Goal: Task Accomplishment & Management: Complete application form

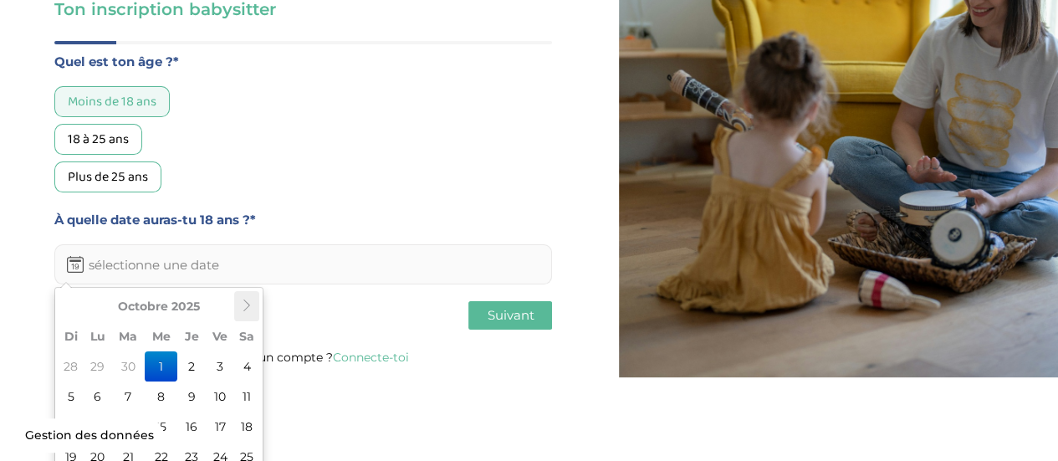
click at [246, 317] on th at bounding box center [246, 306] width 25 height 30
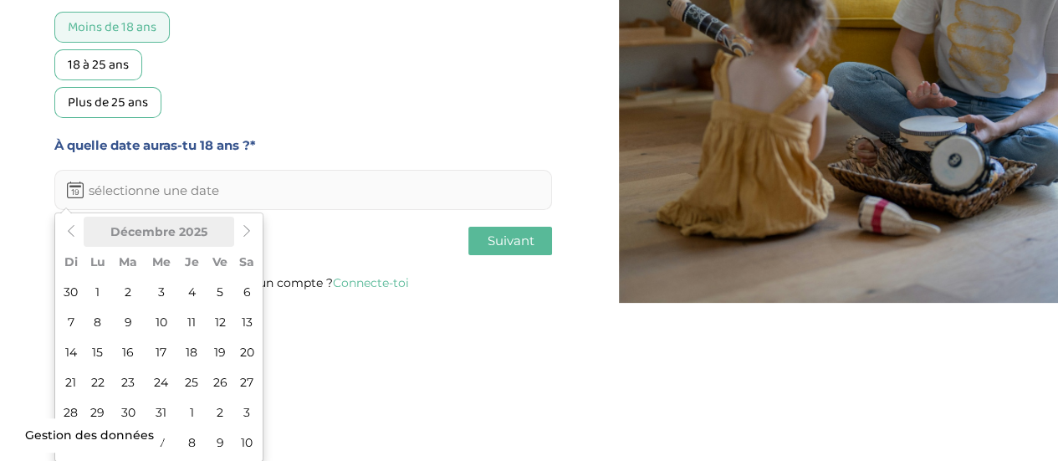
click at [221, 236] on th "Décembre 2025" at bounding box center [159, 232] width 151 height 30
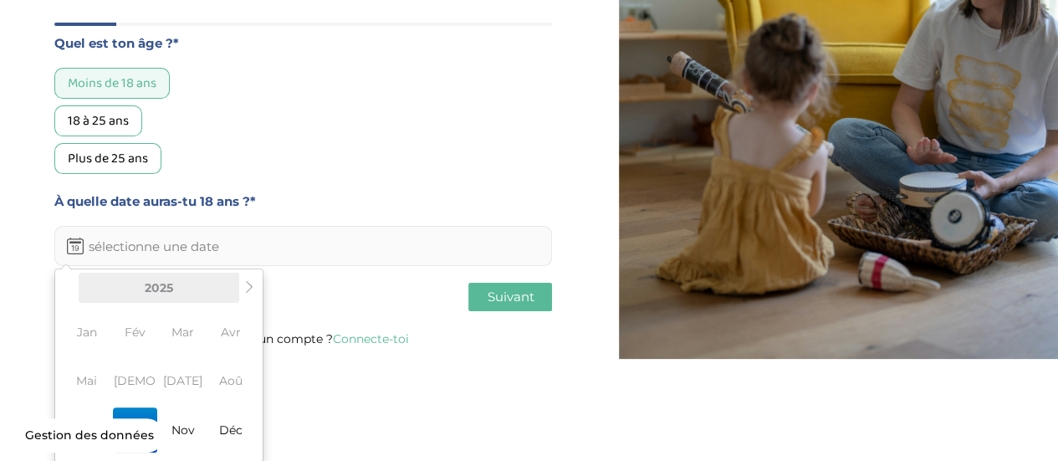
click at [171, 292] on th "2025" at bounding box center [159, 288] width 161 height 30
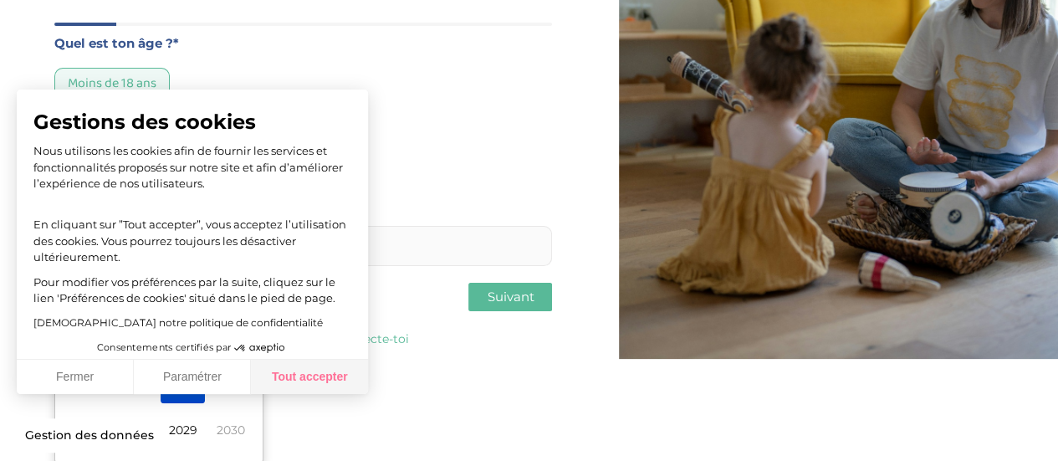
click at [264, 382] on button "Tout accepter" at bounding box center [309, 377] width 117 height 35
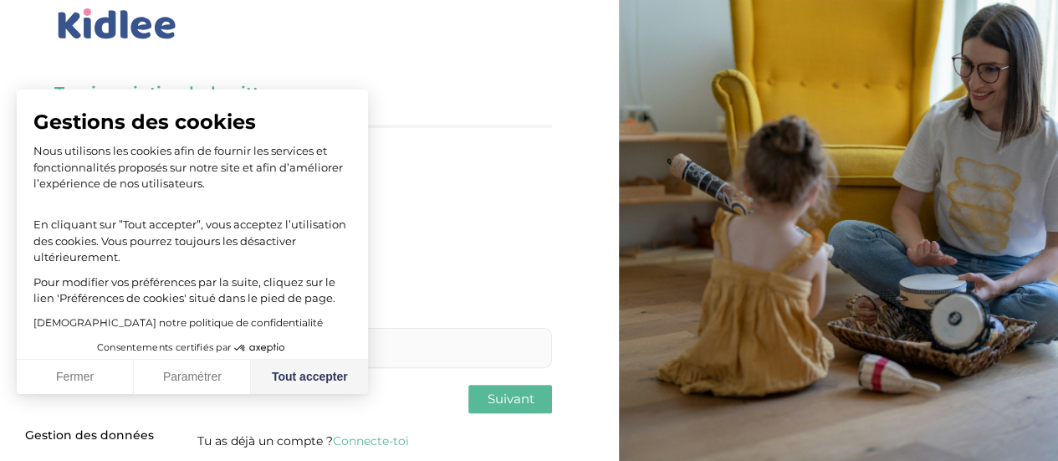
scroll to position [0, 0]
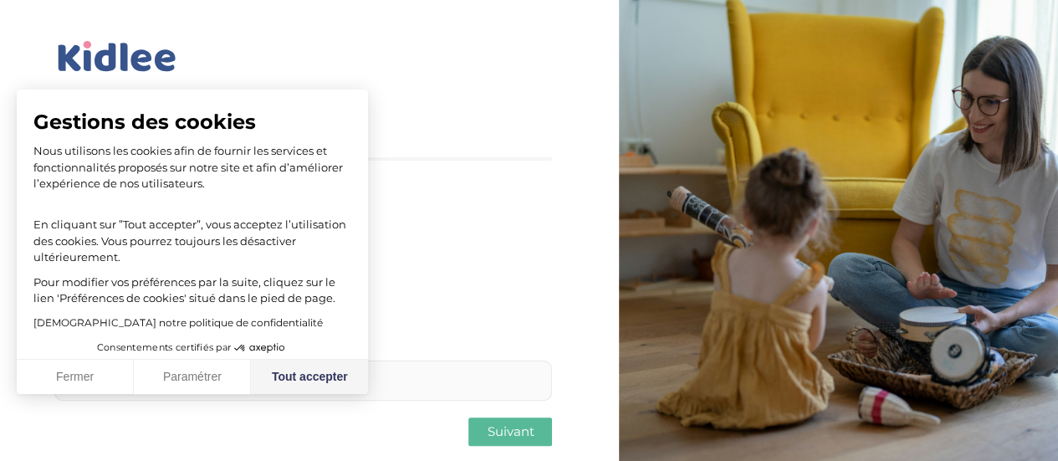
checkbox input "true"
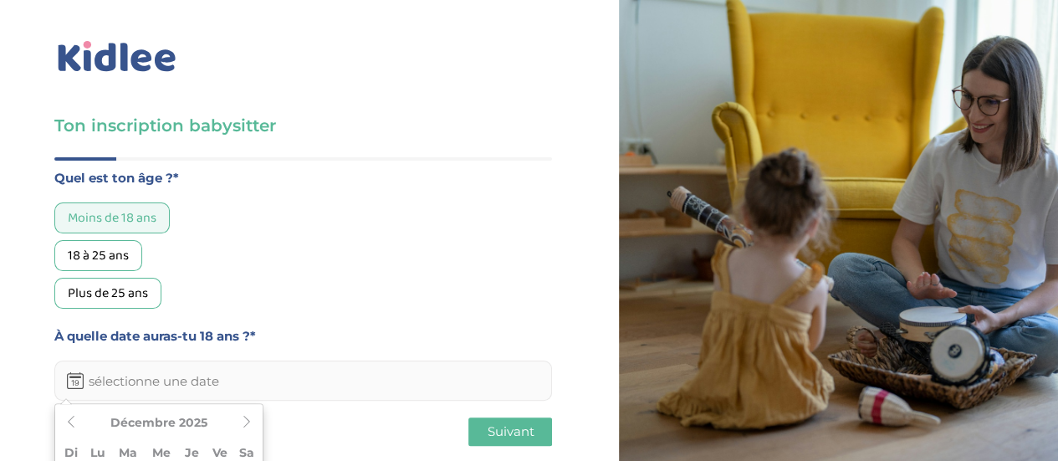
click at [132, 362] on input "text" at bounding box center [303, 381] width 498 height 40
click at [353, 371] on div "Quel est ton âge ?* Moins de 18 ans 18 à 25 ans Plus de 25 ans À quelle date au…" at bounding box center [303, 309] width 498 height 305
click at [342, 361] on input "text" at bounding box center [303, 381] width 498 height 40
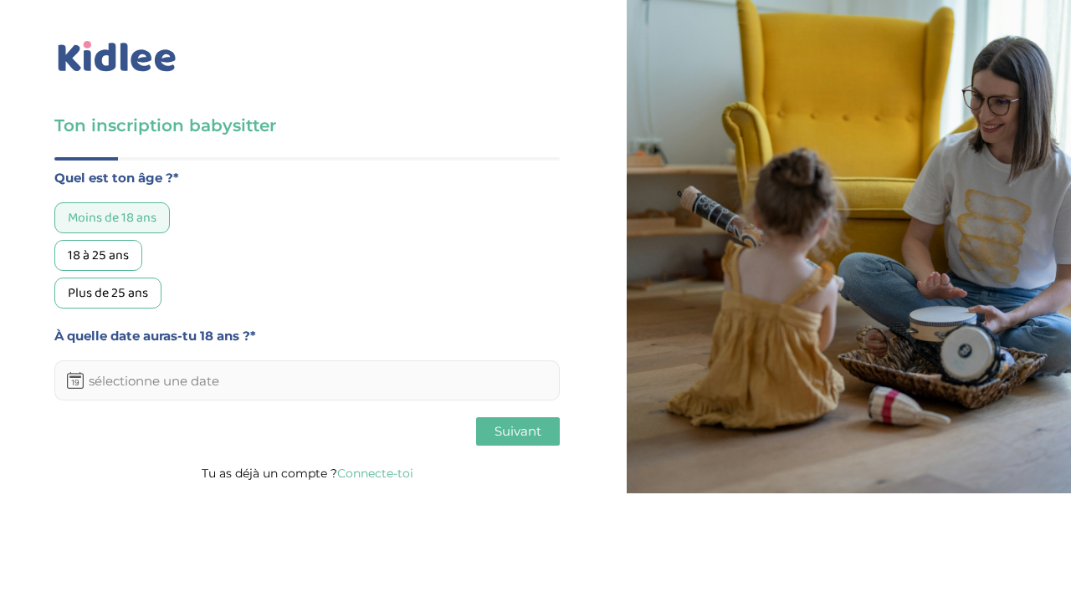
click at [398, 370] on input "text" at bounding box center [306, 381] width 505 height 40
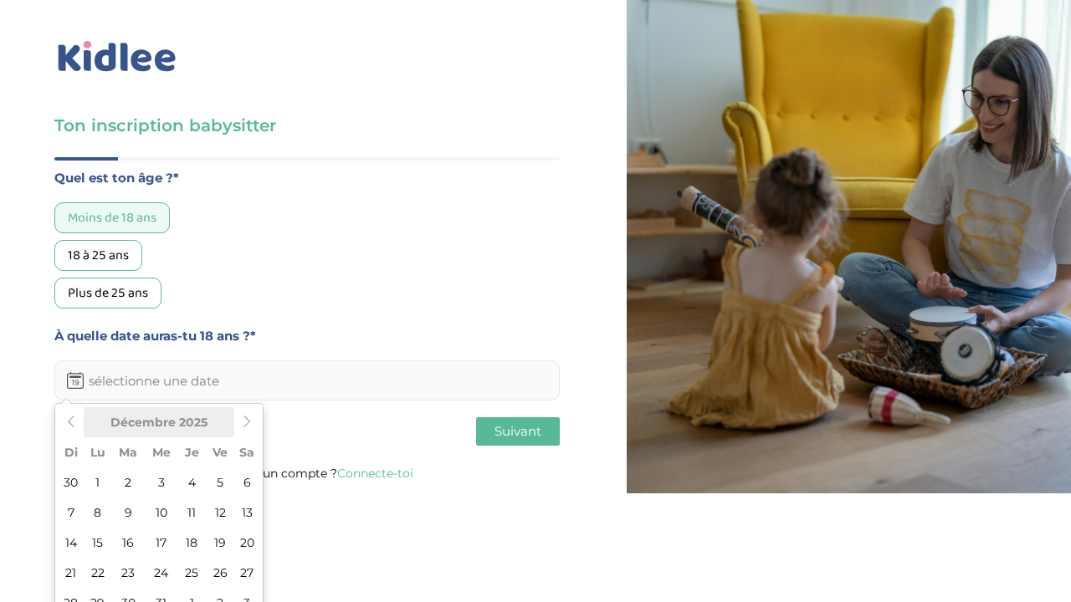
click at [196, 430] on th "Décembre 2025" at bounding box center [159, 422] width 151 height 30
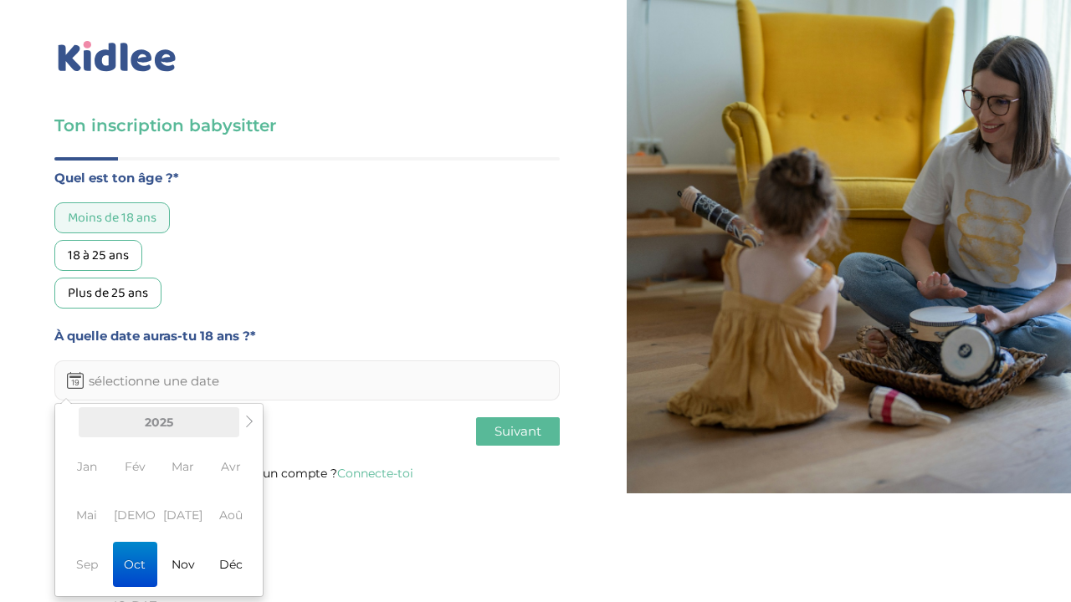
click at [197, 421] on th "2025" at bounding box center [159, 422] width 161 height 30
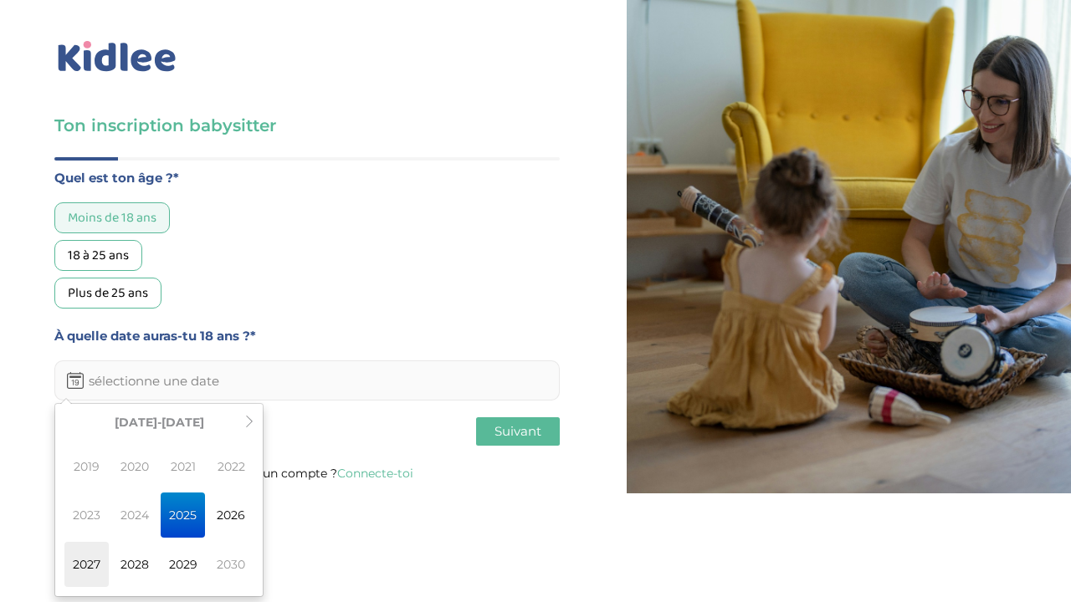
click at [74, 460] on span "2027" at bounding box center [86, 564] width 44 height 45
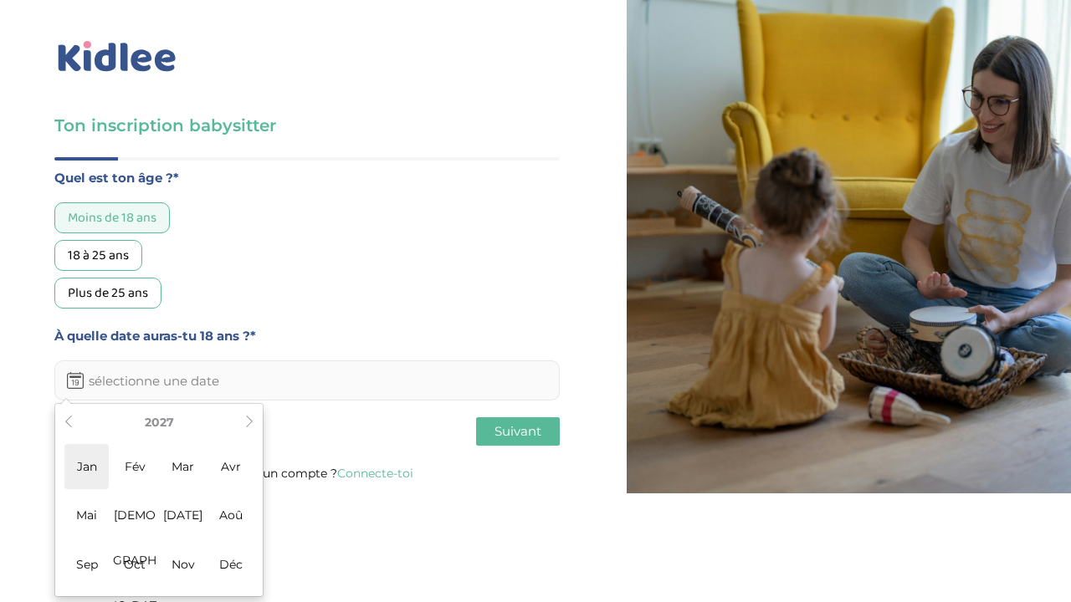
click at [95, 460] on span "Jan" at bounding box center [86, 466] width 44 height 45
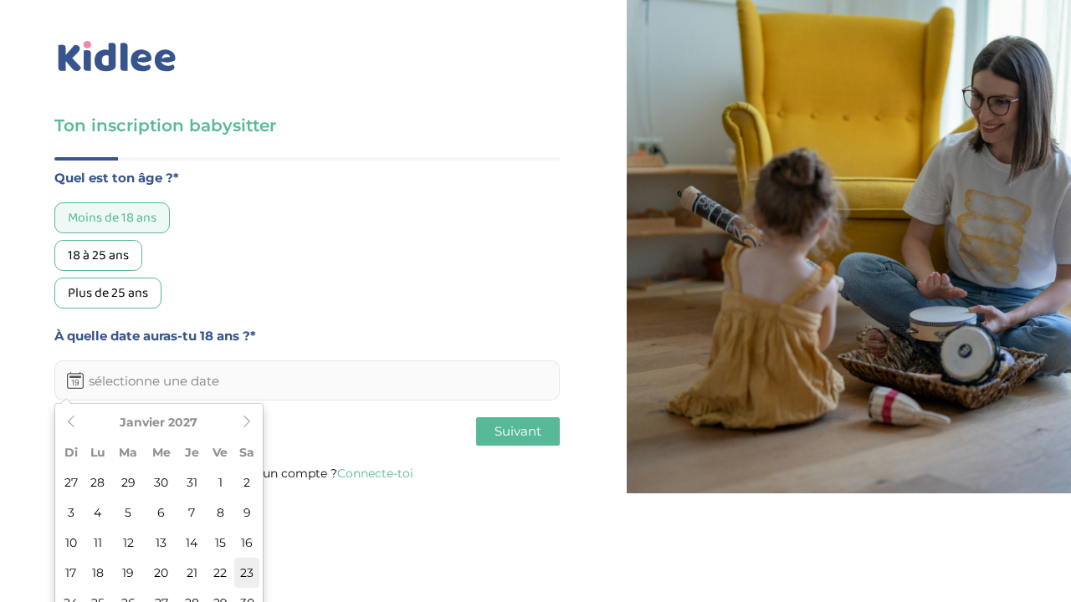
click at [239, 460] on td "23" at bounding box center [246, 573] width 25 height 30
type input "23-01-2027"
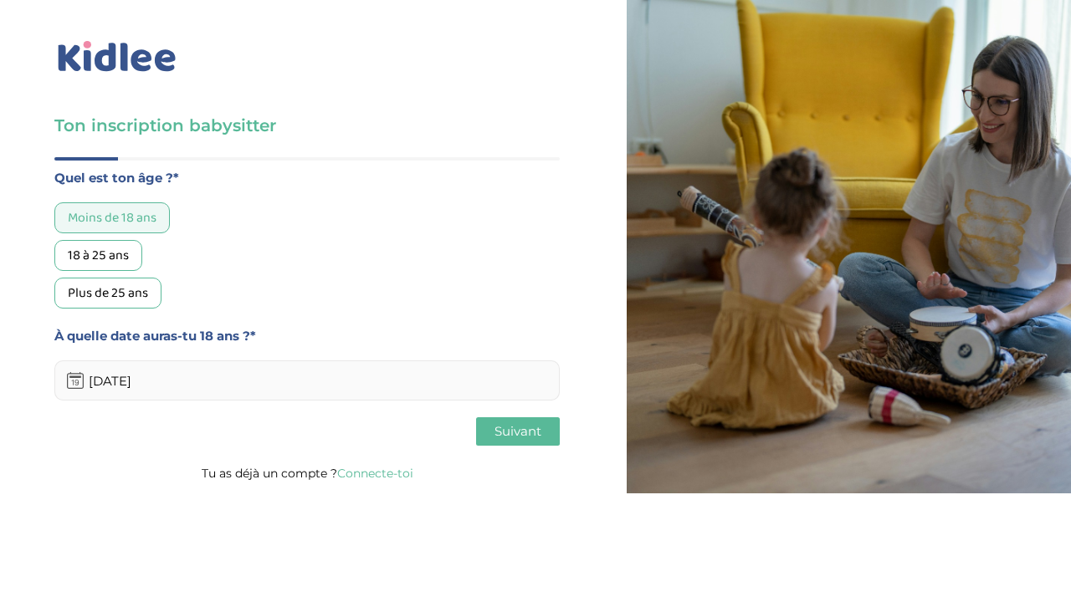
click at [517, 433] on span "Suivant" at bounding box center [517, 431] width 47 height 16
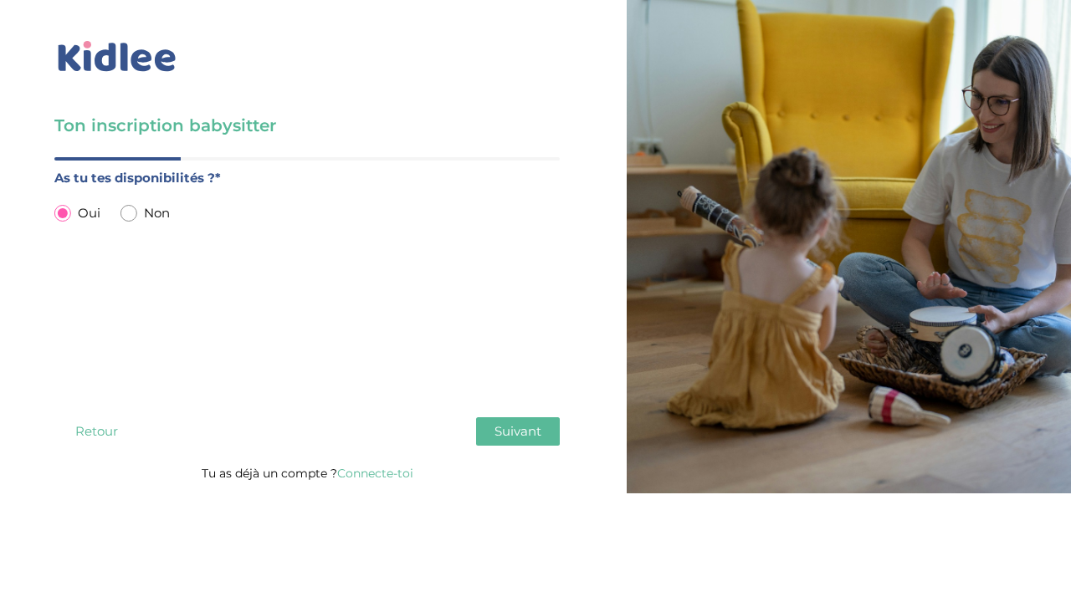
click at [555, 433] on button "Suivant" at bounding box center [518, 431] width 84 height 28
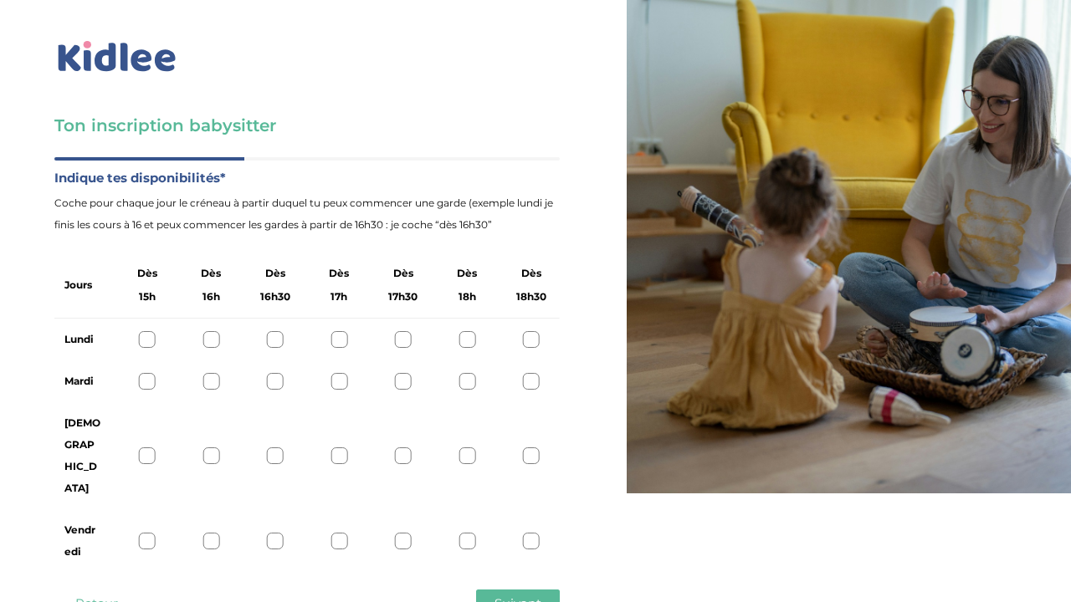
click at [138, 460] on div "Vendredi" at bounding box center [306, 541] width 505 height 64
click at [339, 379] on div at bounding box center [338, 381] width 17 height 17
click at [525, 448] on div at bounding box center [531, 456] width 17 height 17
click at [532, 460] on div "Vendredi" at bounding box center [306, 541] width 505 height 64
click at [534, 460] on div at bounding box center [531, 541] width 17 height 17
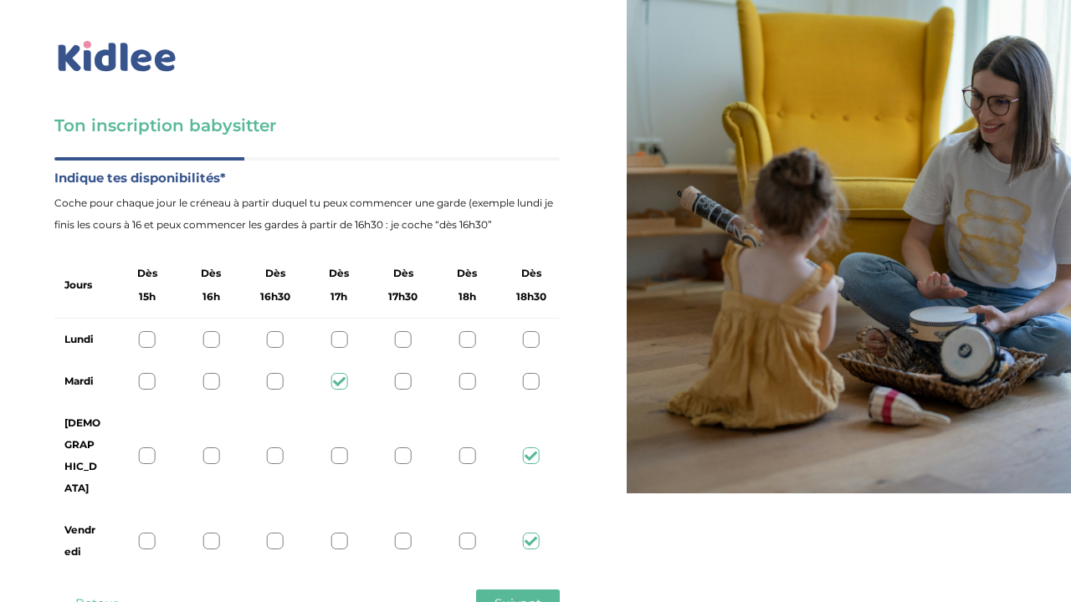
click at [533, 460] on span "Suivant" at bounding box center [517, 604] width 47 height 16
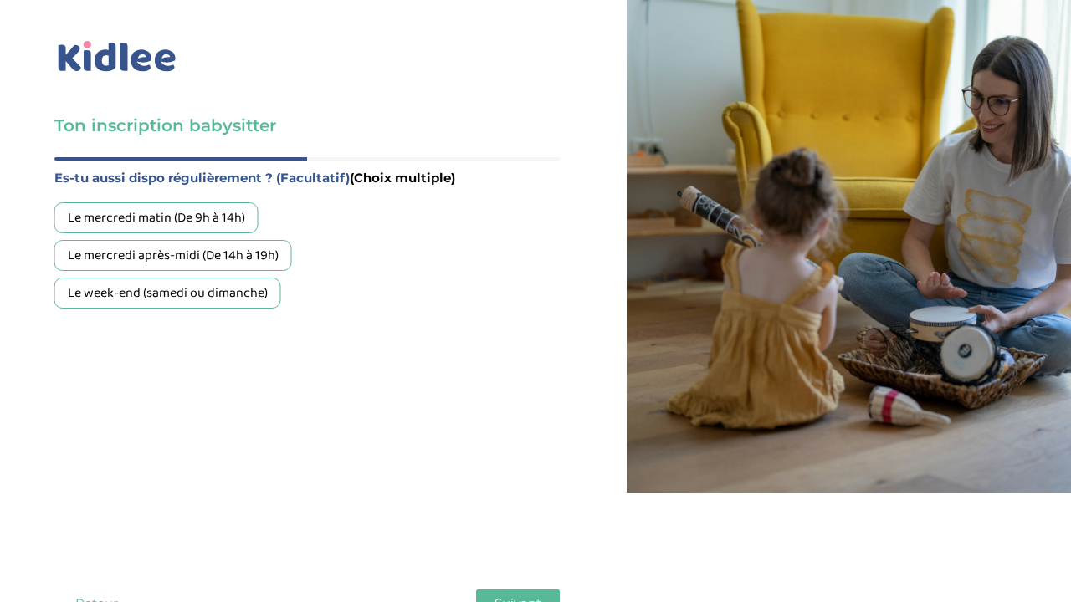
click at [204, 266] on div "Le mercredi après-midi (De 14h à 19h)" at bounding box center [173, 255] width 238 height 31
click at [207, 300] on div "Le week-end (samedi ou dimanche)" at bounding box center [167, 293] width 227 height 31
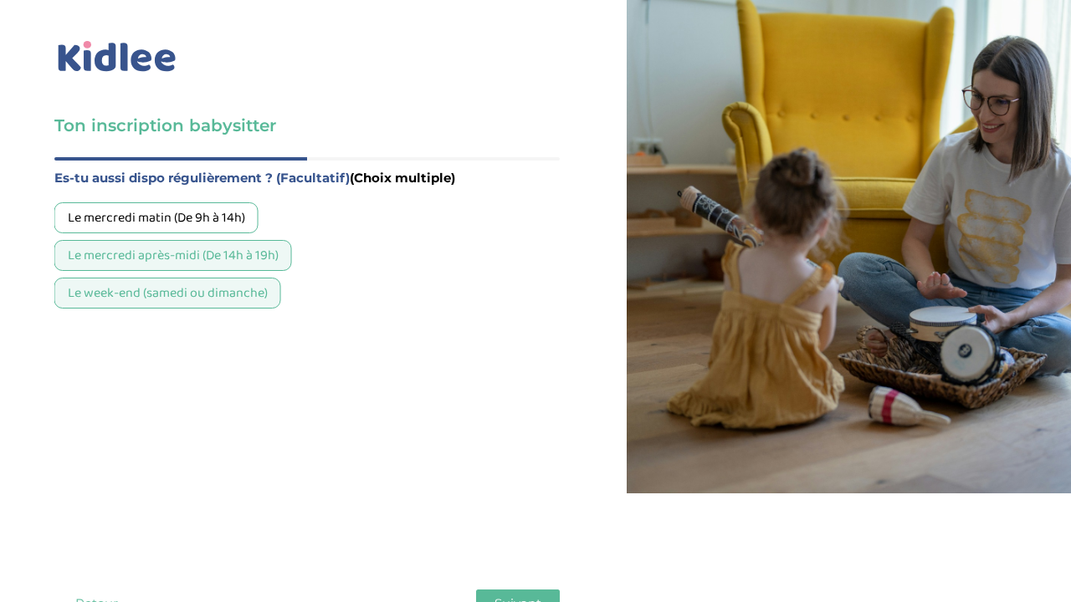
click at [535, 460] on span "Suivant" at bounding box center [517, 604] width 47 height 16
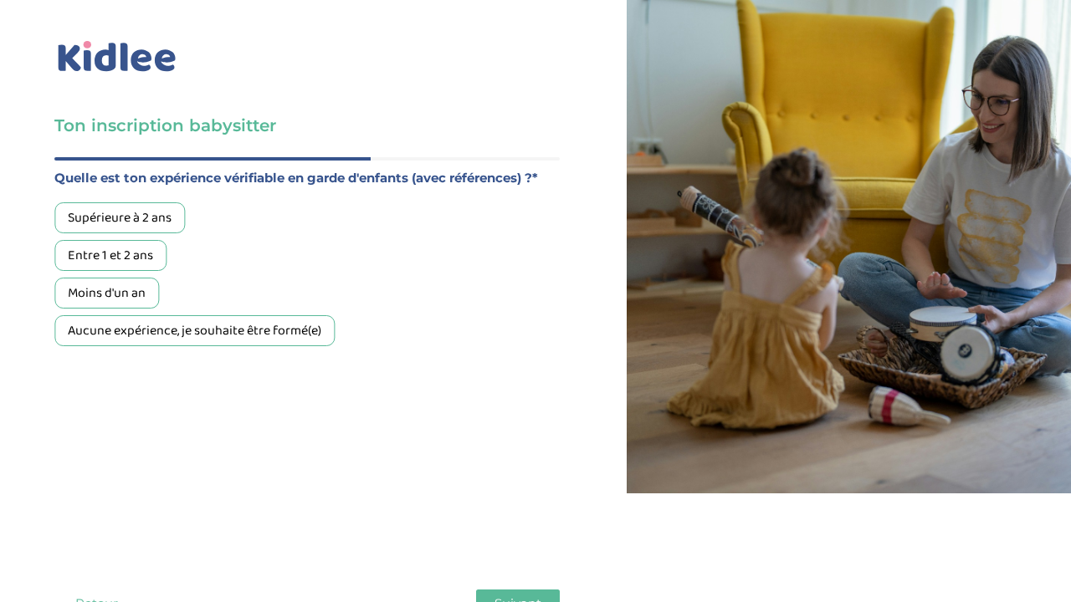
click at [328, 345] on div "Aucune expérience, je souhaite être formé(e)" at bounding box center [194, 330] width 280 height 31
click at [500, 460] on button "Suivant" at bounding box center [518, 604] width 84 height 28
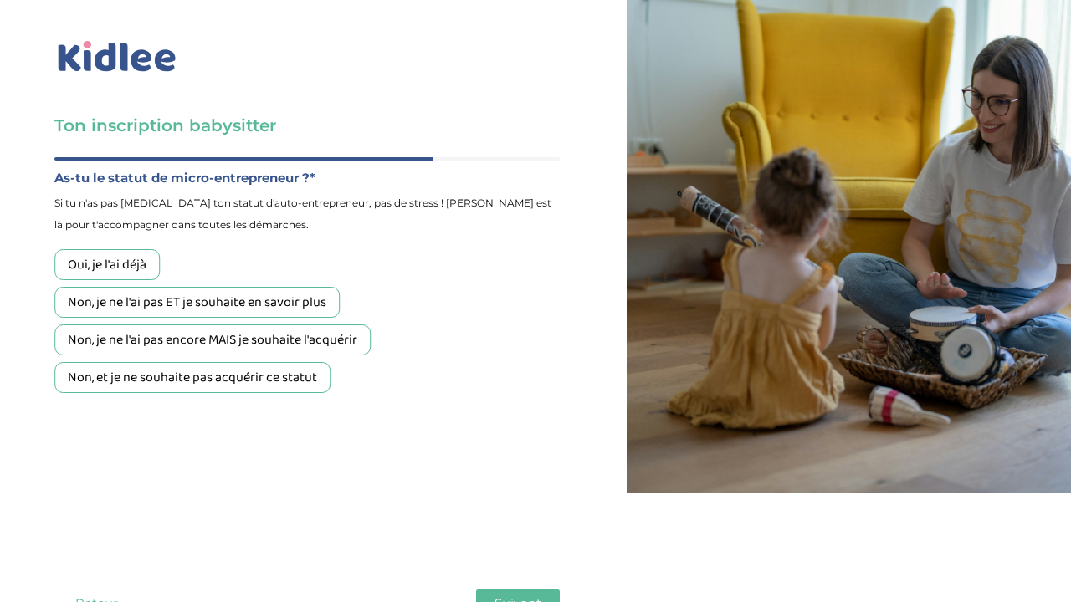
click at [254, 392] on div "Non, et je ne souhaite pas acquérir ce statut" at bounding box center [192, 377] width 276 height 31
click at [518, 460] on span "Suivant" at bounding box center [517, 604] width 47 height 16
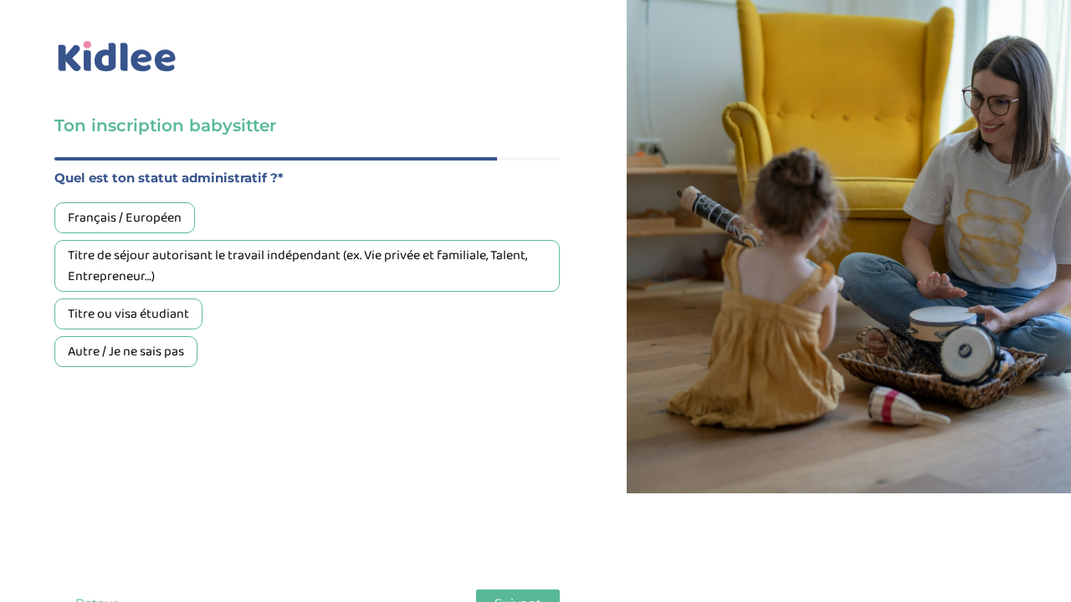
click at [148, 222] on div "Français / Européen" at bounding box center [124, 217] width 141 height 31
click at [530, 460] on span "Suivant" at bounding box center [517, 604] width 47 height 16
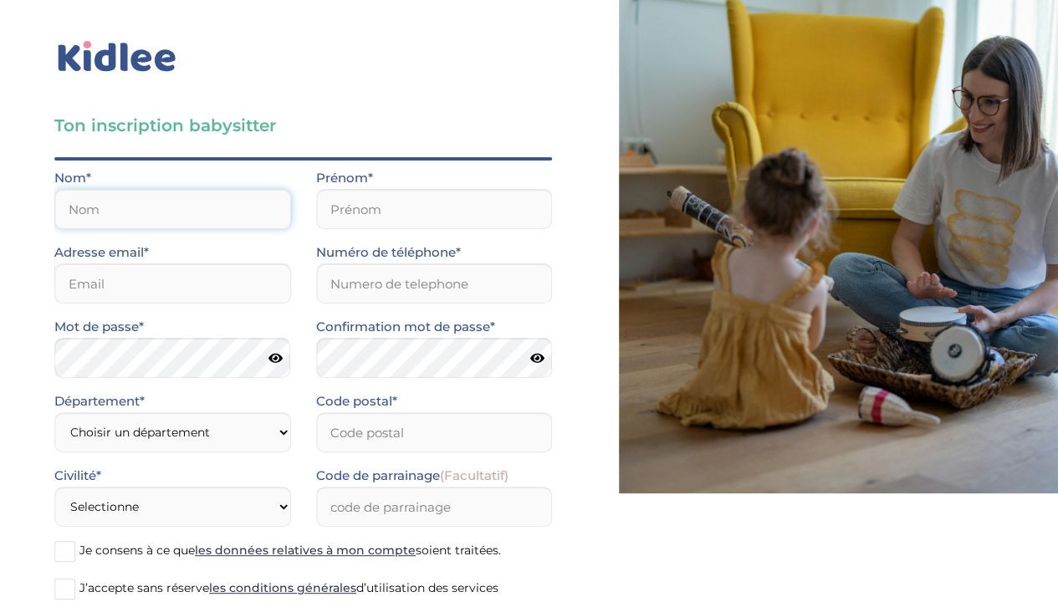
click at [226, 210] on input "text" at bounding box center [172, 209] width 237 height 40
type input "Yasmine"
type input "LEVY"
type input "yasmine.musaeva@gmail.com"
type input "0759599008"
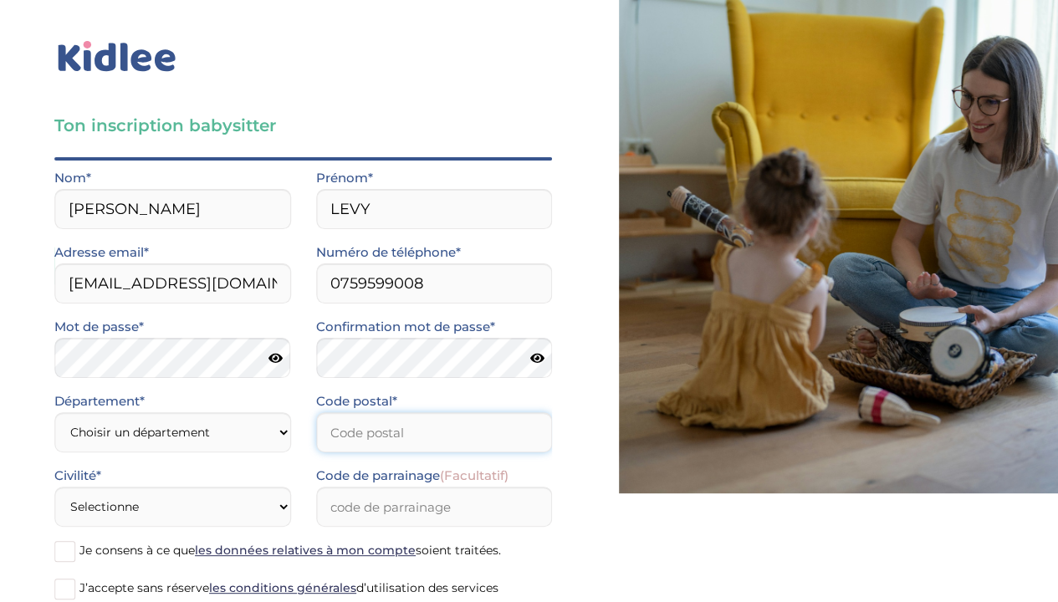
type input "75010"
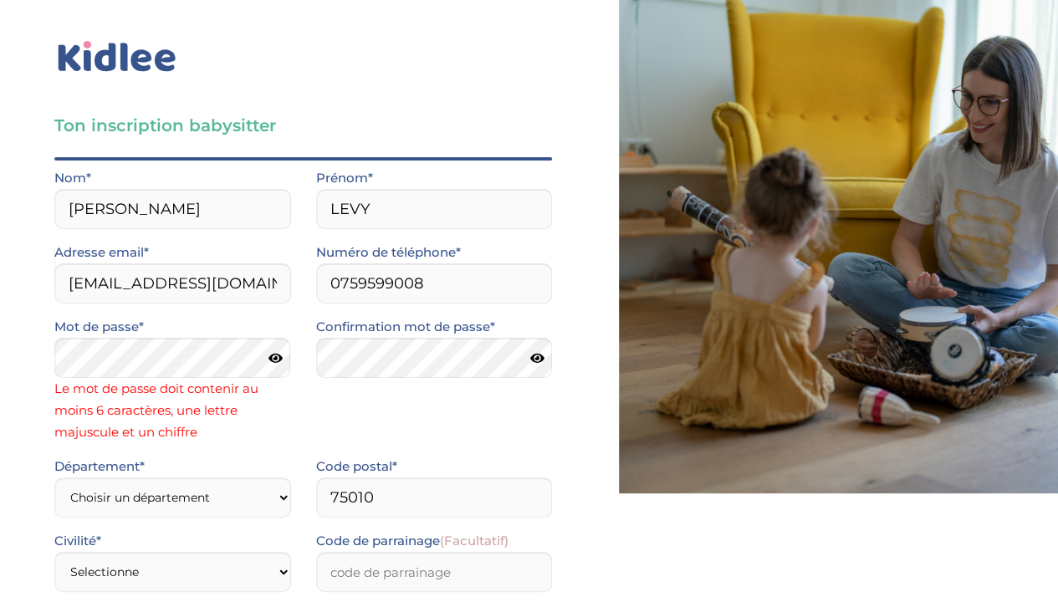
click at [269, 361] on icon at bounding box center [276, 358] width 14 height 13
click at [310, 421] on form "Nom* Yasmine Prénom* LEVY Adresse email* yasmine.musaeva@gmail.com Numéro de té…" at bounding box center [303, 432] width 498 height 531
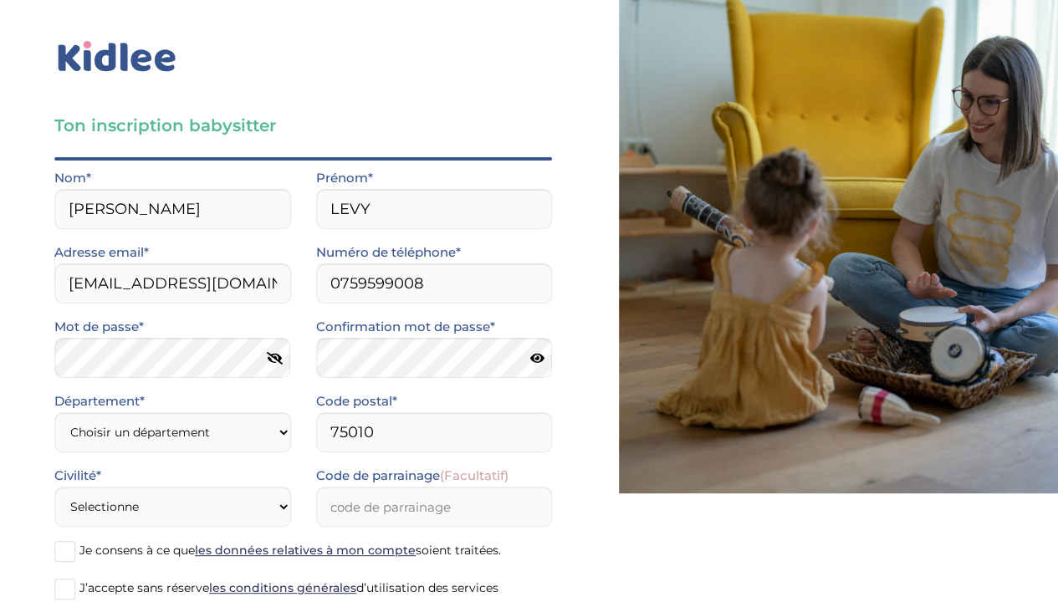
click at [540, 352] on icon at bounding box center [537, 358] width 14 height 13
click at [192, 431] on select "Choisir un département Paris (75) Hauts-de-Seine (92) Yvelines (78) Val-de-Marn…" at bounding box center [172, 432] width 237 height 40
select select "75"
click at [54, 412] on select "Choisir un département Paris (75) Hauts-de-Seine (92) Yvelines (78) Val-de-Marn…" at bounding box center [172, 432] width 237 height 40
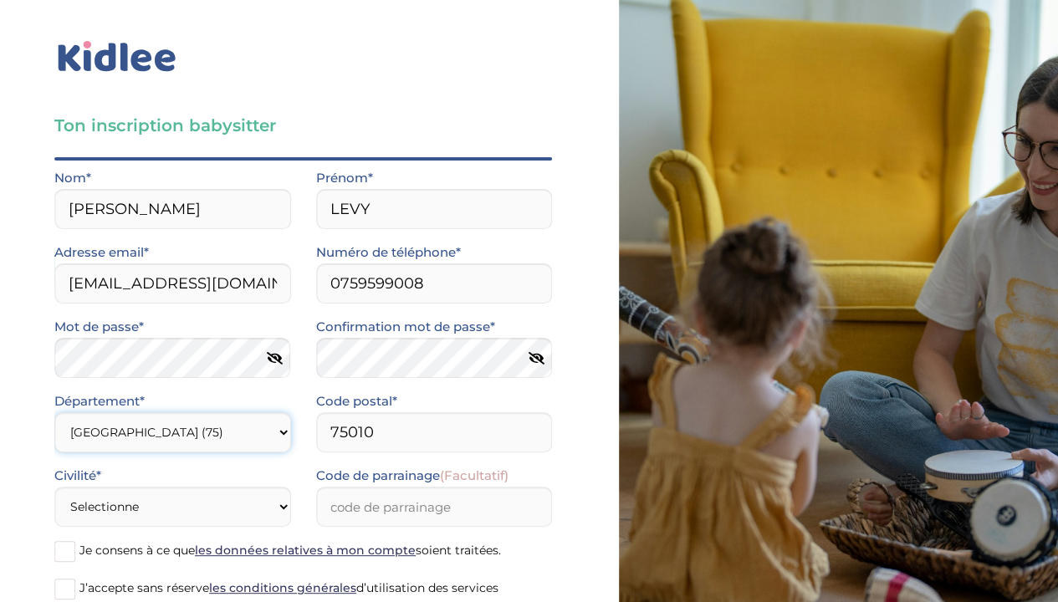
scroll to position [123, 0]
click at [189, 460] on select "Selectionne Mr Mme" at bounding box center [172, 507] width 237 height 40
select select "1"
click at [54, 460] on select "Selectionne Mr Mme" at bounding box center [172, 507] width 237 height 40
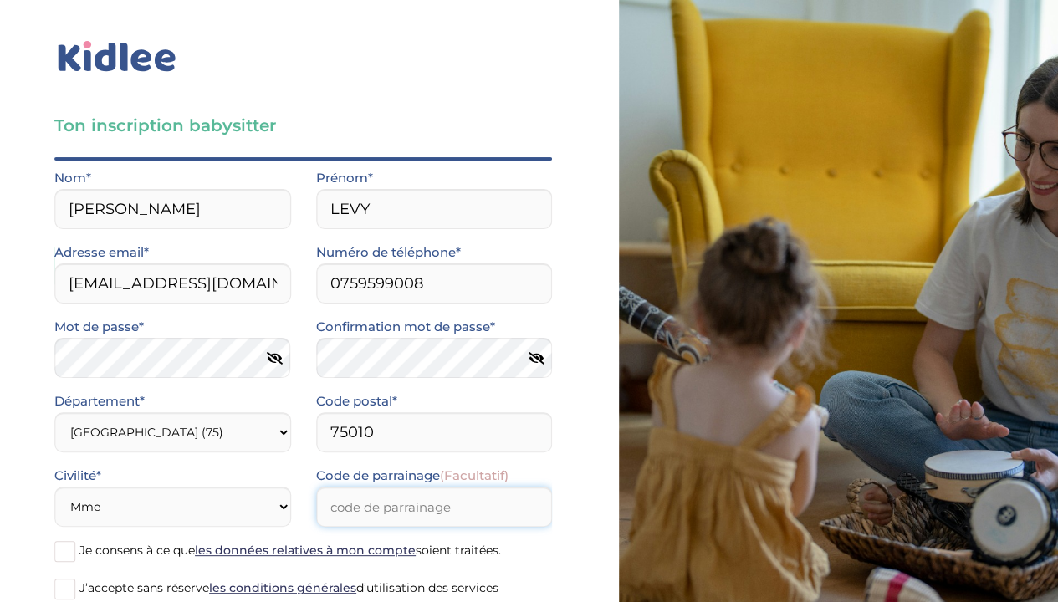
click at [372, 460] on input "Code de parrainage (Facultatif)" at bounding box center [434, 507] width 237 height 40
click at [66, 460] on span at bounding box center [64, 551] width 21 height 21
click at [0, 0] on input "Je consens à ce que les données relatives à mon compte soient traitées." at bounding box center [0, 0] width 0 height 0
click at [77, 460] on label "J’accepte sans réserve les conditions générales d’utilisation des services KIDL…" at bounding box center [303, 599] width 498 height 44
click at [0, 0] on input "J’accepte sans réserve les conditions générales d’utilisation des services KIDL…" at bounding box center [0, 0] width 0 height 0
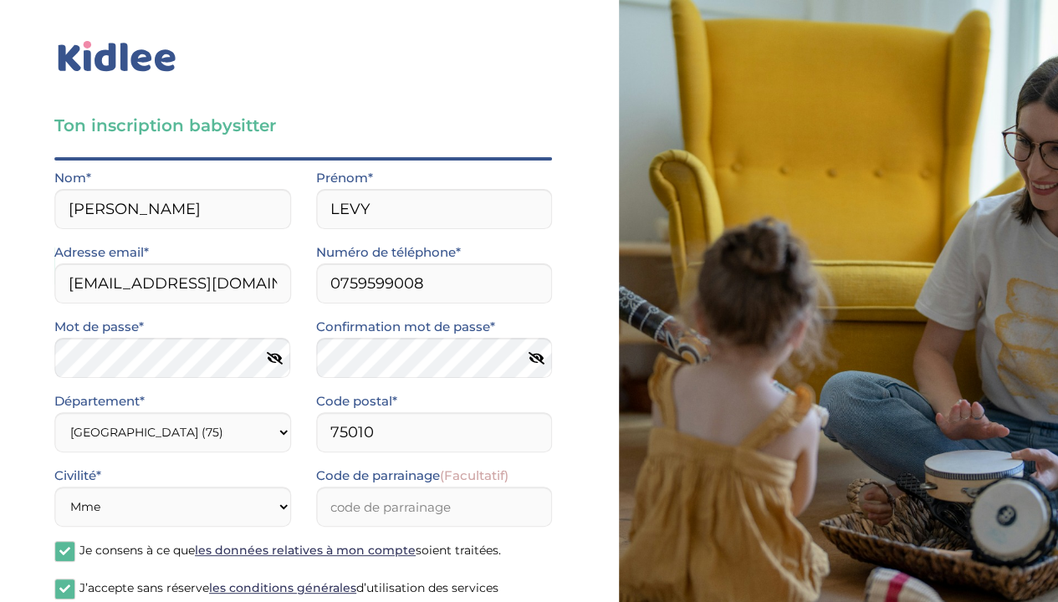
click at [75, 460] on label "Je consens à ce que les données relatives à mon compte soient traitées." at bounding box center [303, 552] width 498 height 25
click at [0, 0] on input "Je consens à ce que les données relatives à mon compte soient traitées." at bounding box center [0, 0] width 0 height 0
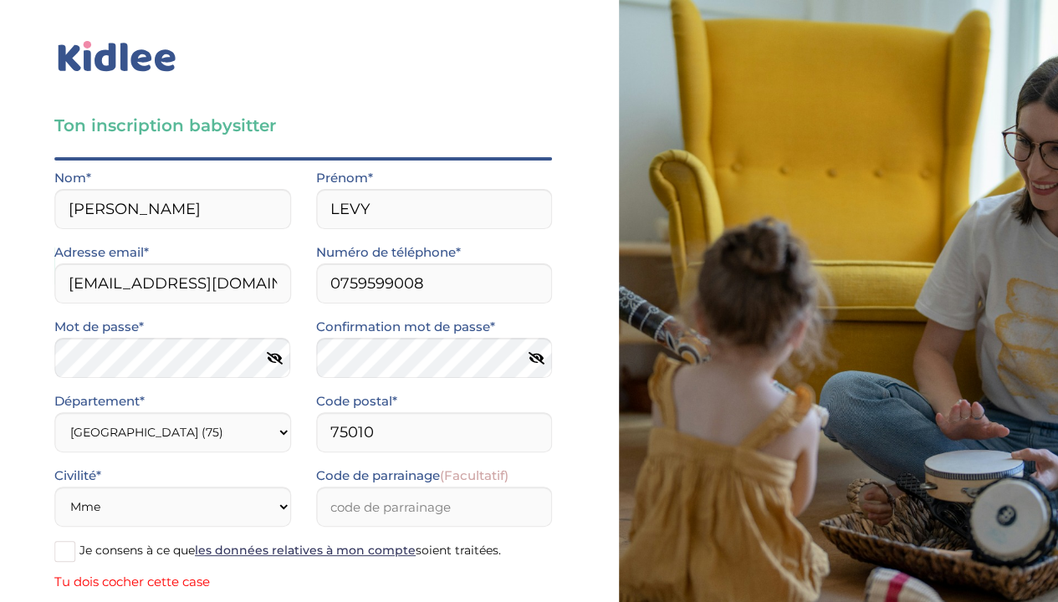
click at [54, 460] on span at bounding box center [64, 551] width 21 height 21
click at [0, 0] on input "Je consens à ce que les données relatives à mon compte soient traitées." at bounding box center [0, 0] width 0 height 0
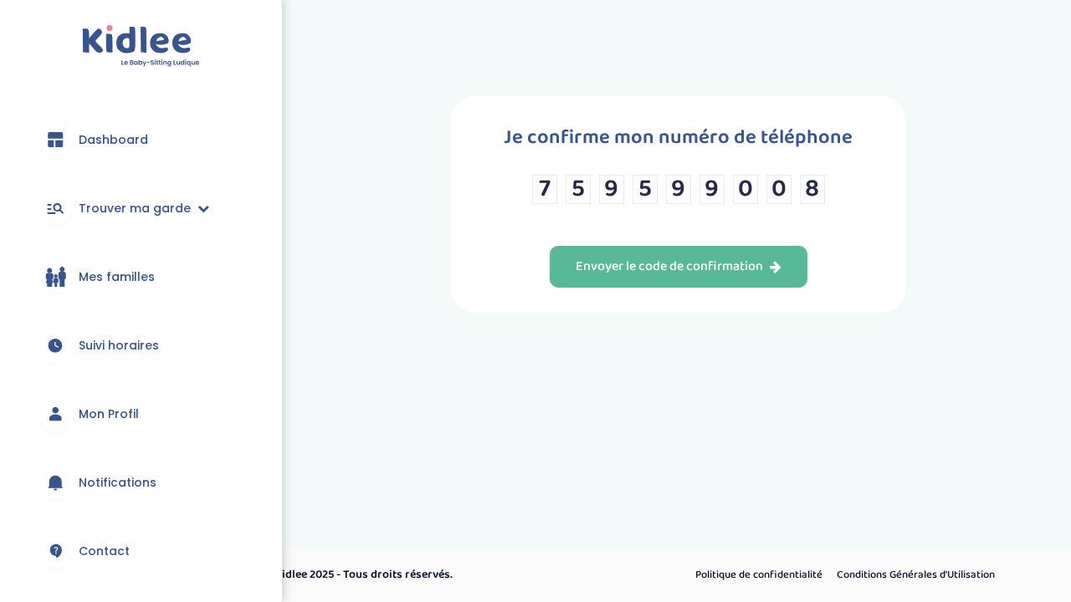
click at [552, 272] on button "Envoyer le code de confirmation" at bounding box center [679, 267] width 258 height 42
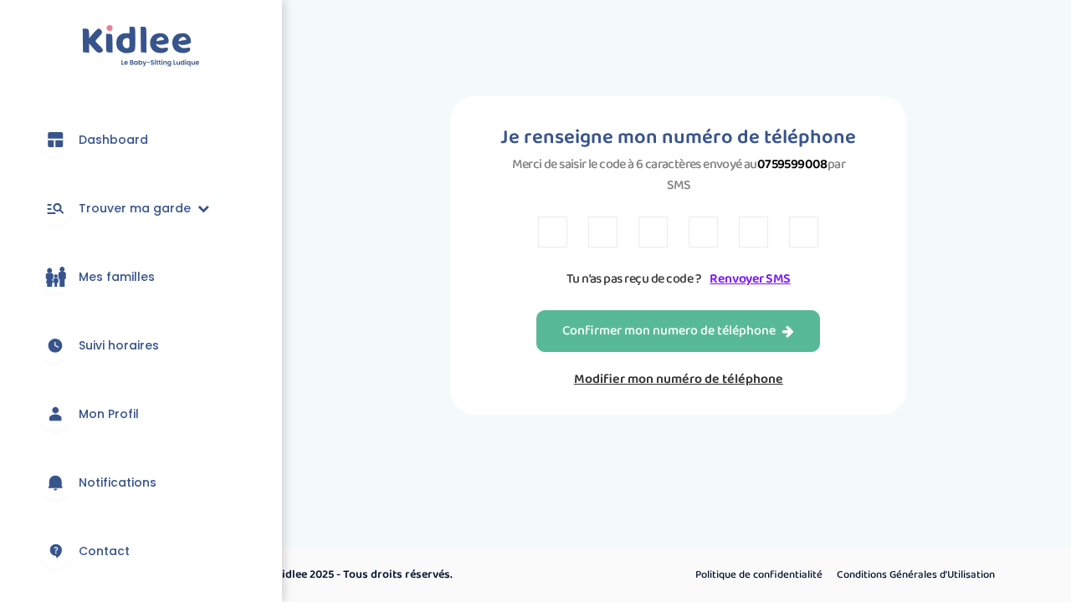
click at [559, 215] on div "Je renseigne mon numéro de téléphone Merci de saisir le code à 6 caractères env…" at bounding box center [678, 255] width 456 height 319
click at [553, 233] on input "text" at bounding box center [552, 232] width 29 height 31
type input "C"
type input "X"
type input "7"
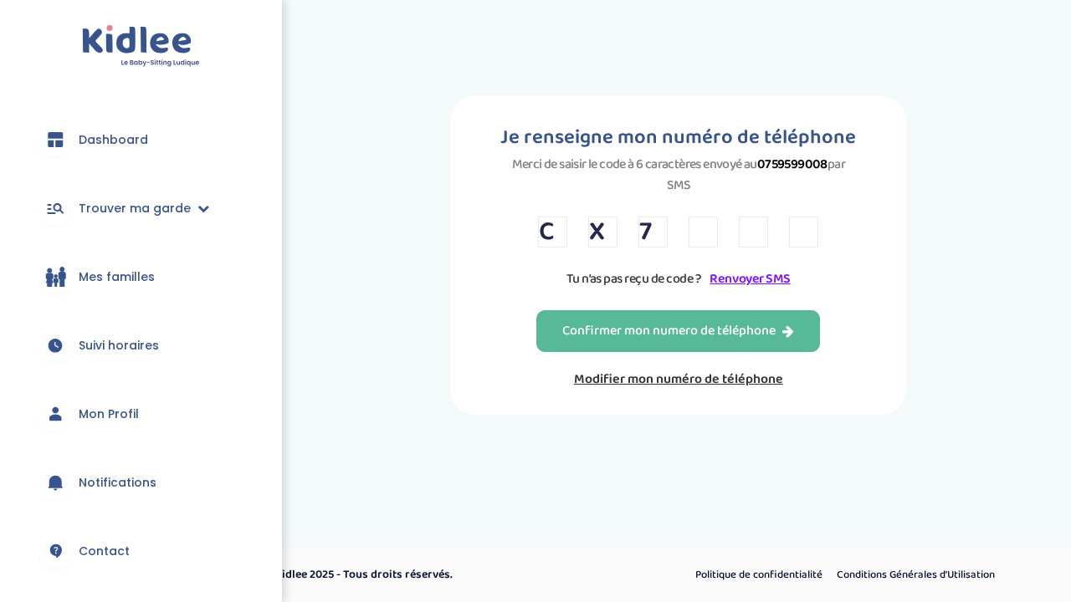
type input "8"
type input "X"
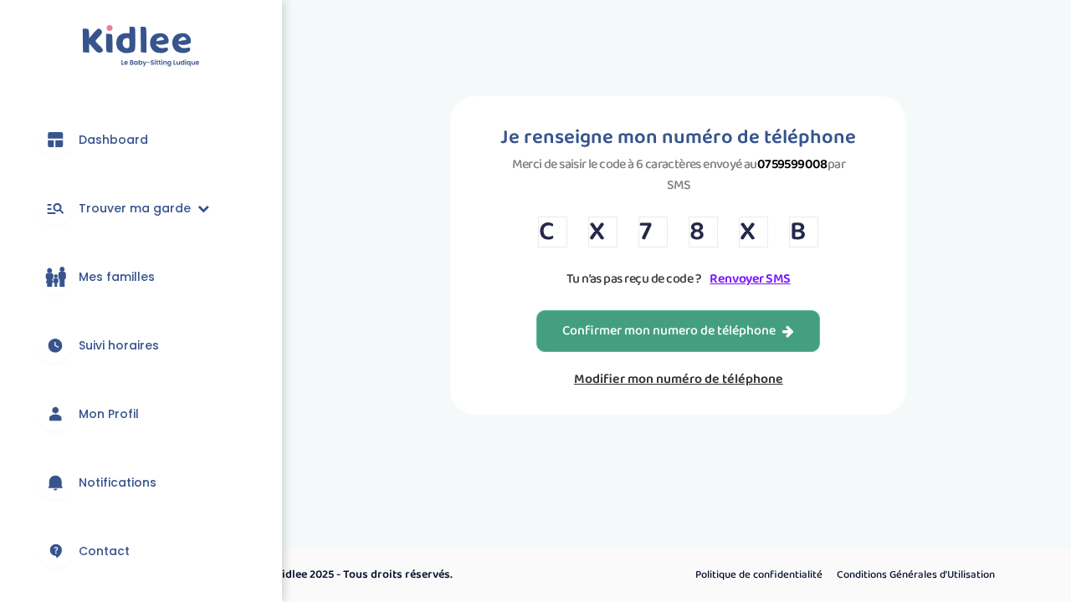
type input "B"
click at [606, 325] on div "Confirmer mon numero de téléphone" at bounding box center [678, 331] width 232 height 19
